Goal: Book appointment/travel/reservation

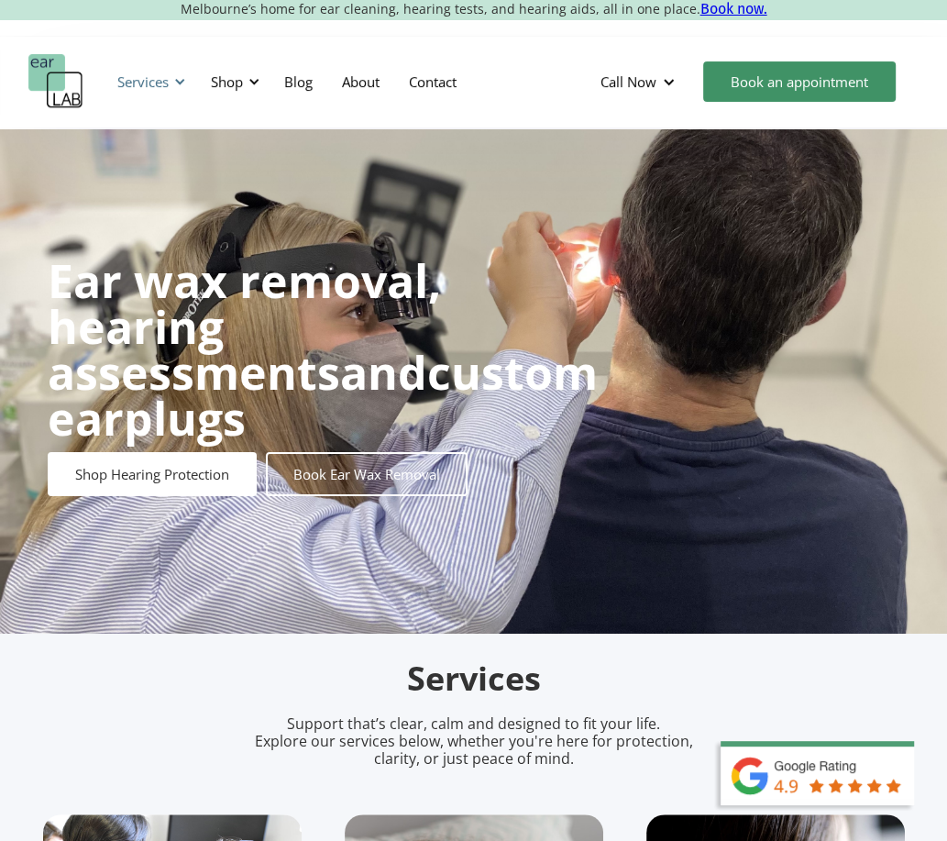
click at [161, 79] on div "Services" at bounding box center [142, 81] width 51 height 18
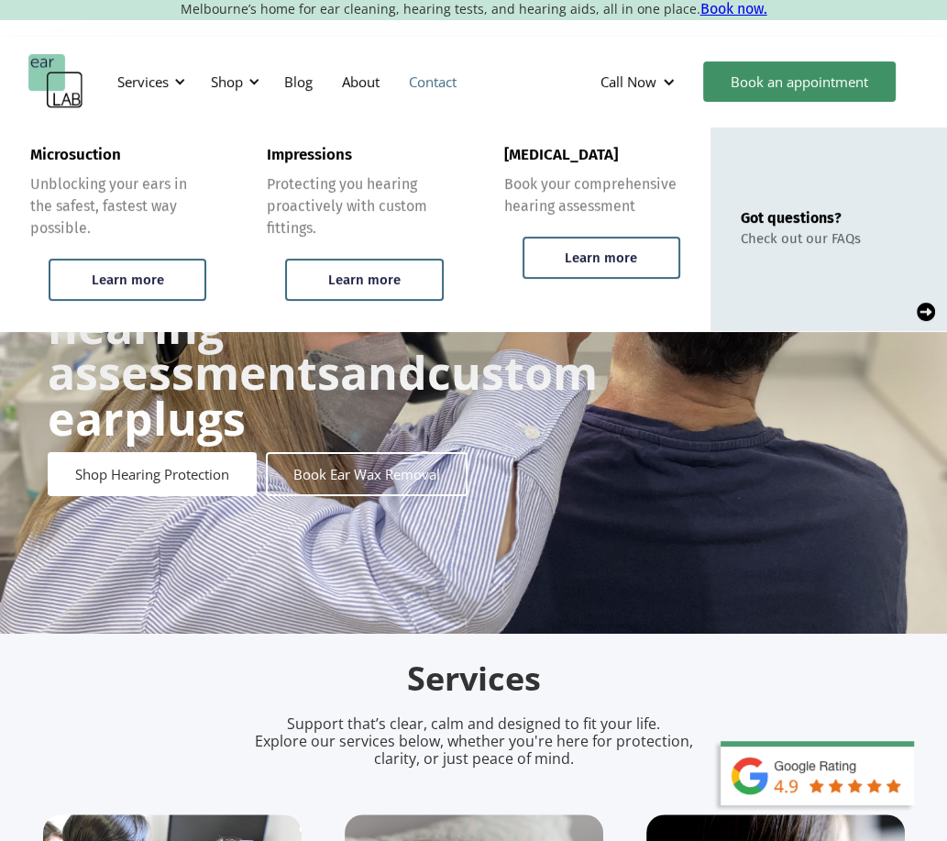
click at [434, 75] on link "Contact" at bounding box center [432, 81] width 77 height 53
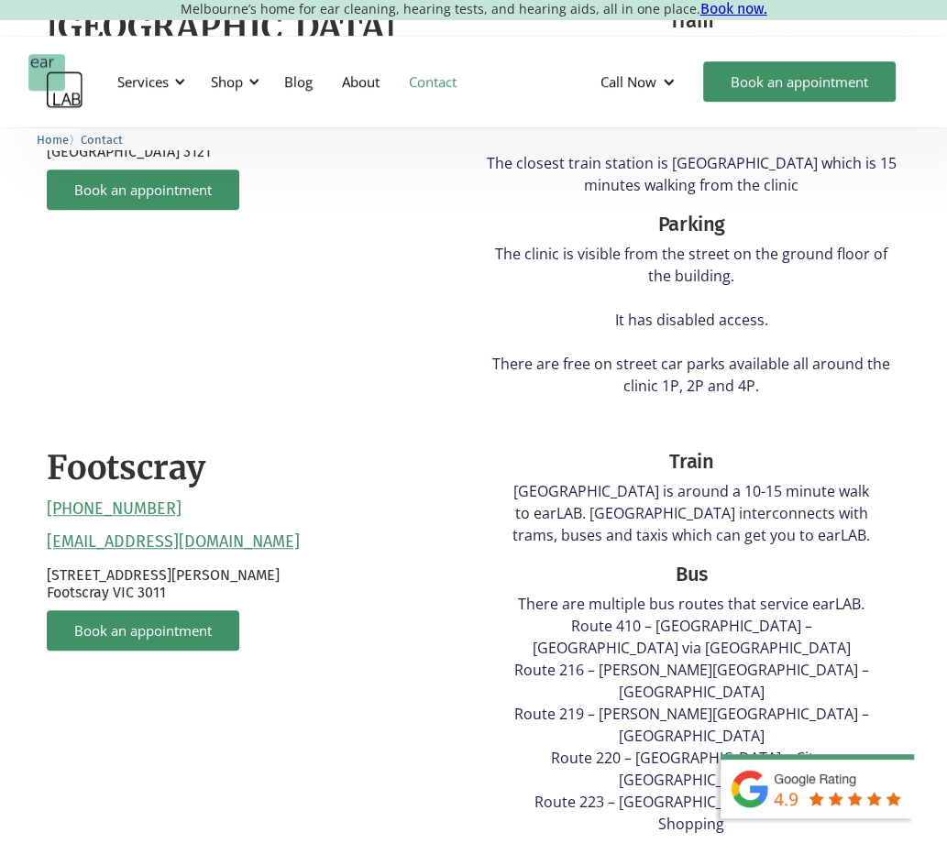
scroll to position [733, 0]
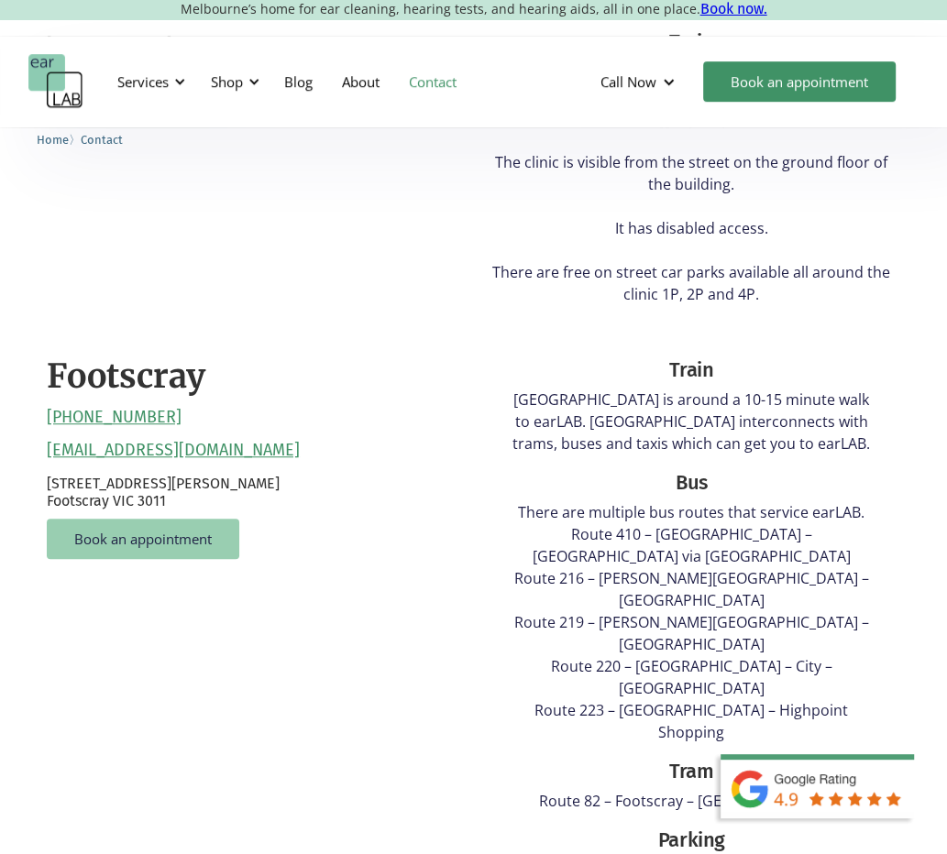
click at [157, 537] on link "Book an appointment" at bounding box center [143, 539] width 192 height 40
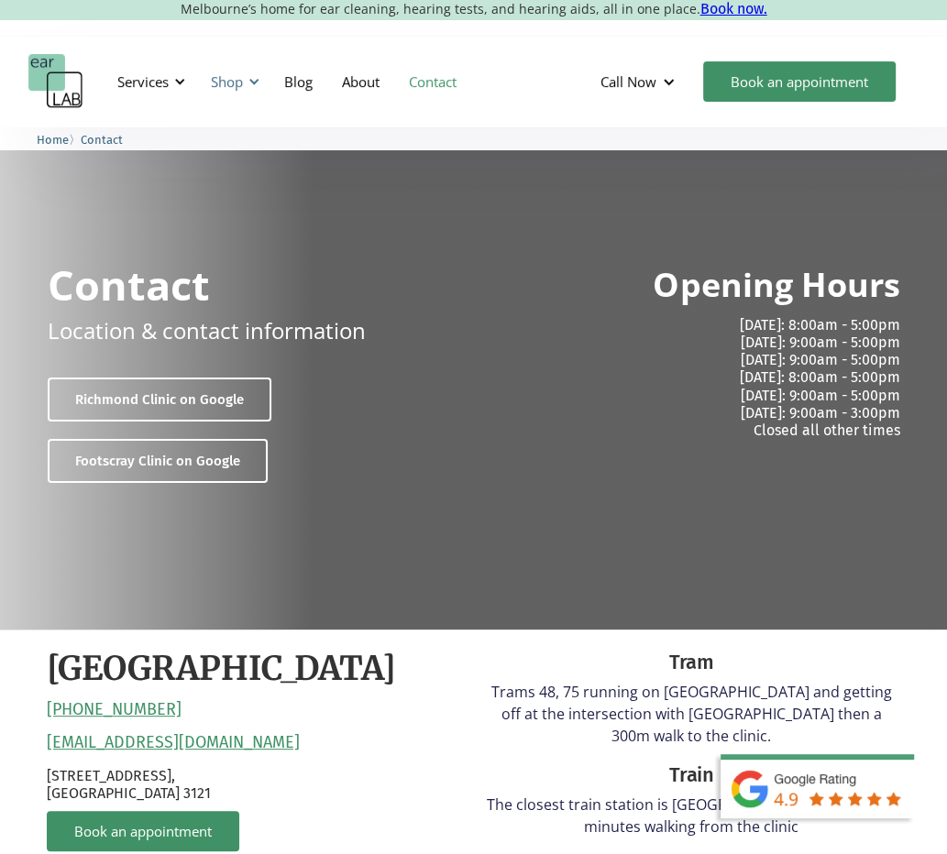
click at [228, 78] on div "Shop" at bounding box center [227, 81] width 32 height 18
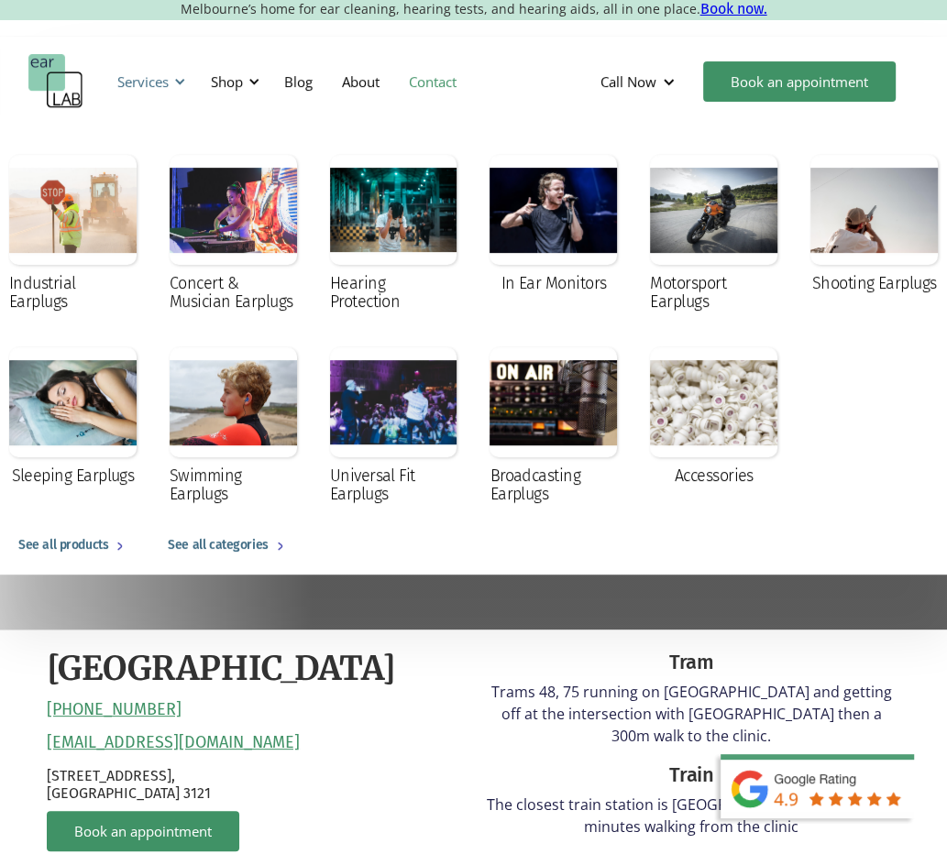
click at [153, 80] on div "Services" at bounding box center [142, 81] width 51 height 18
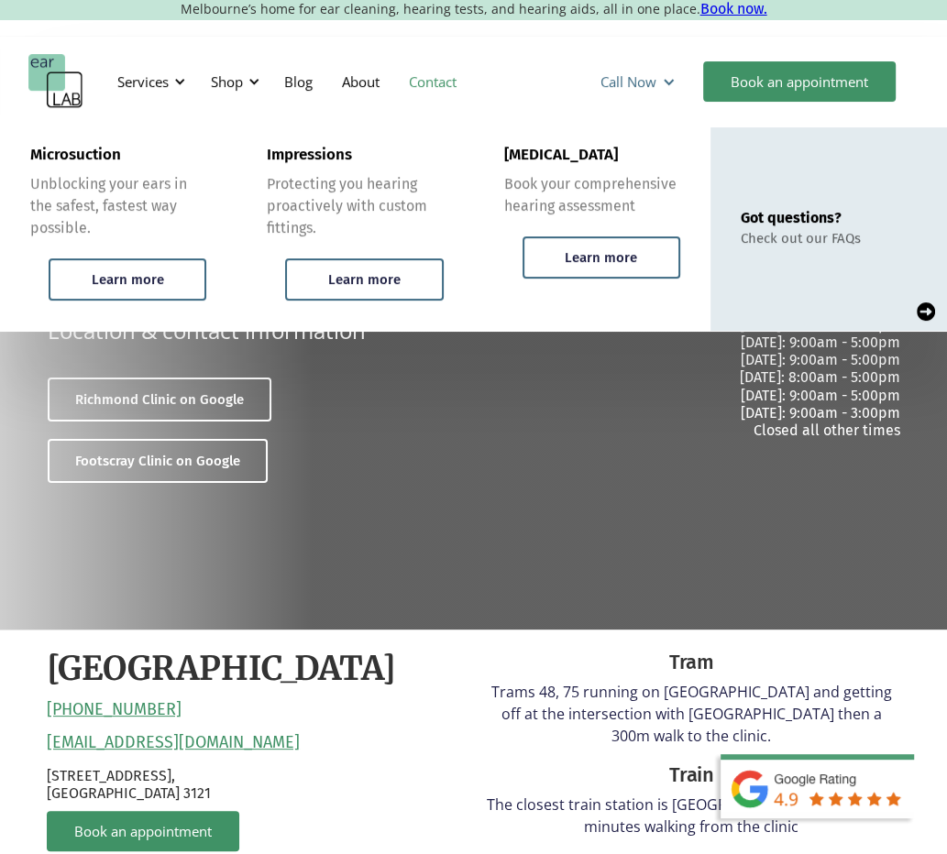
click at [636, 82] on div "Call Now" at bounding box center [628, 81] width 56 height 18
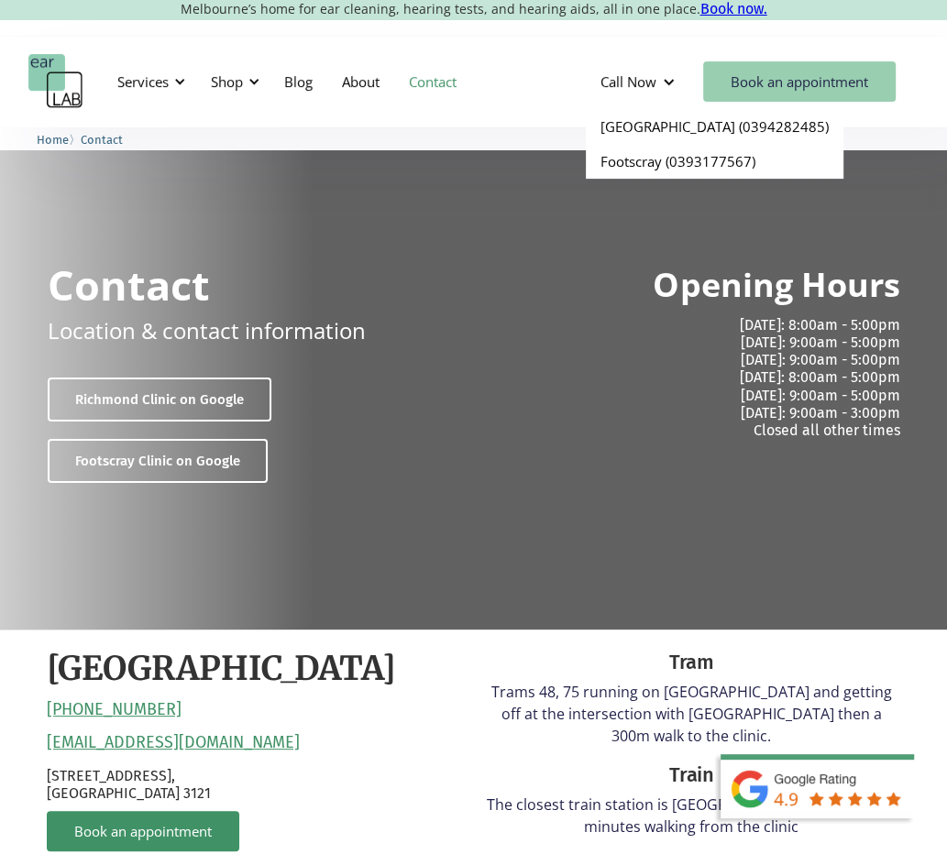
click at [825, 78] on link "Book an appointment" at bounding box center [799, 81] width 192 height 40
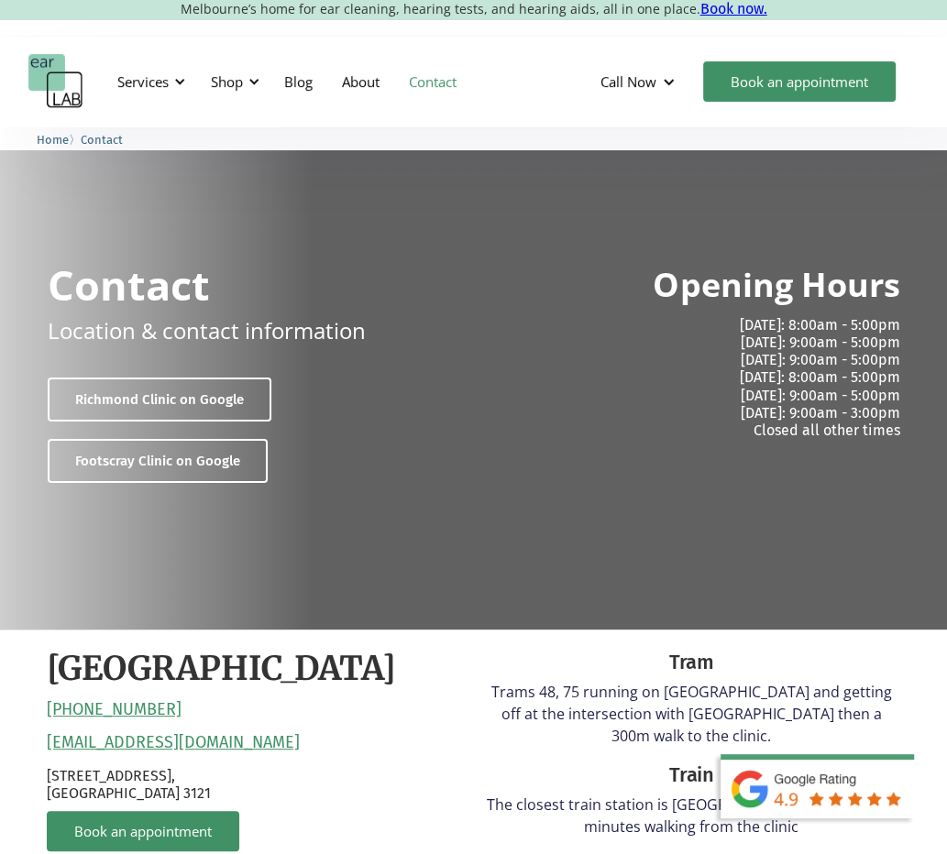
click at [56, 140] on span "Home" at bounding box center [53, 140] width 32 height 14
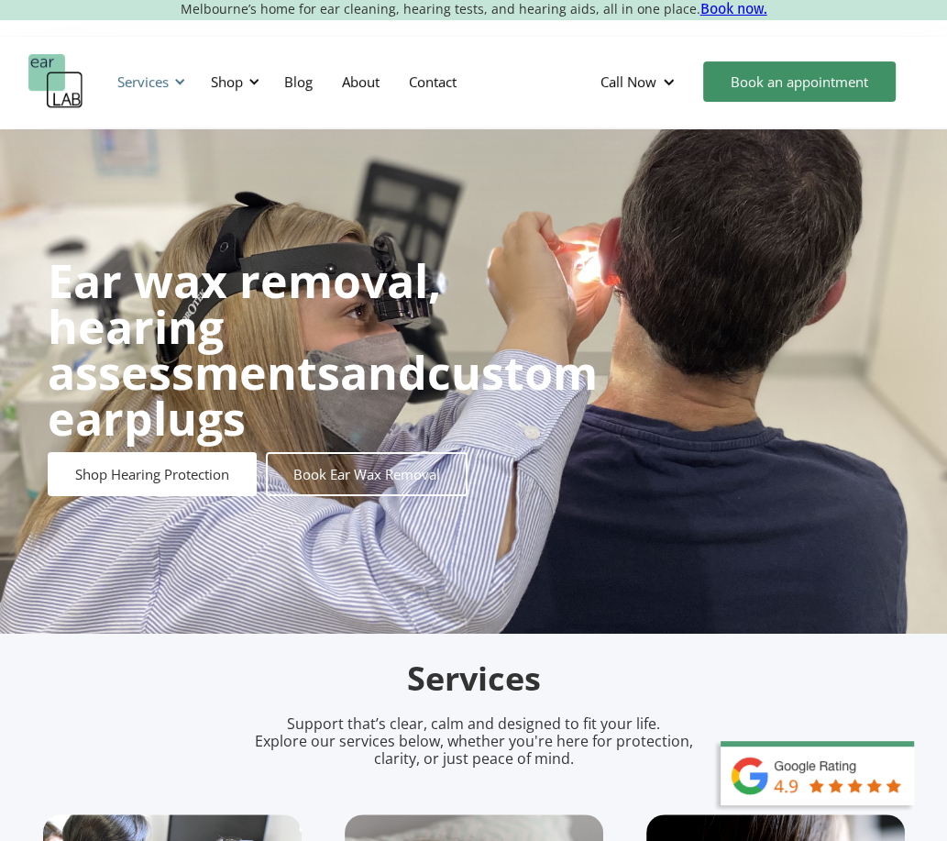
click at [154, 82] on div "Services" at bounding box center [142, 81] width 51 height 18
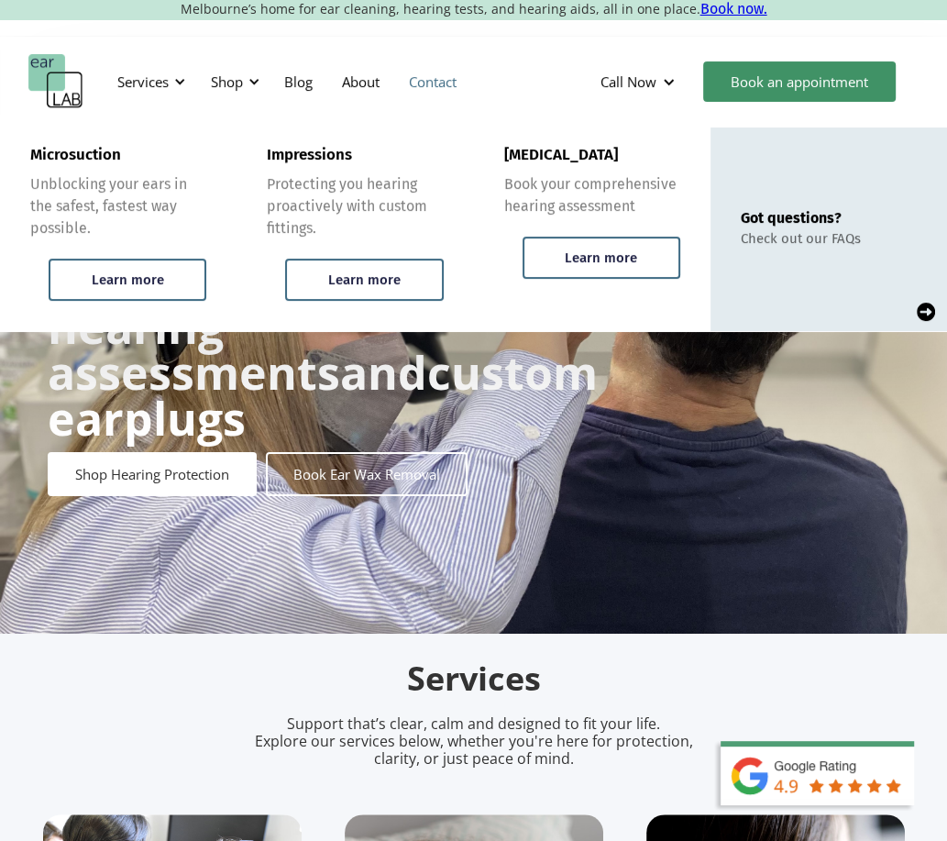
click at [444, 83] on link "Contact" at bounding box center [432, 81] width 77 height 53
